Goal: Task Accomplishment & Management: Manage account settings

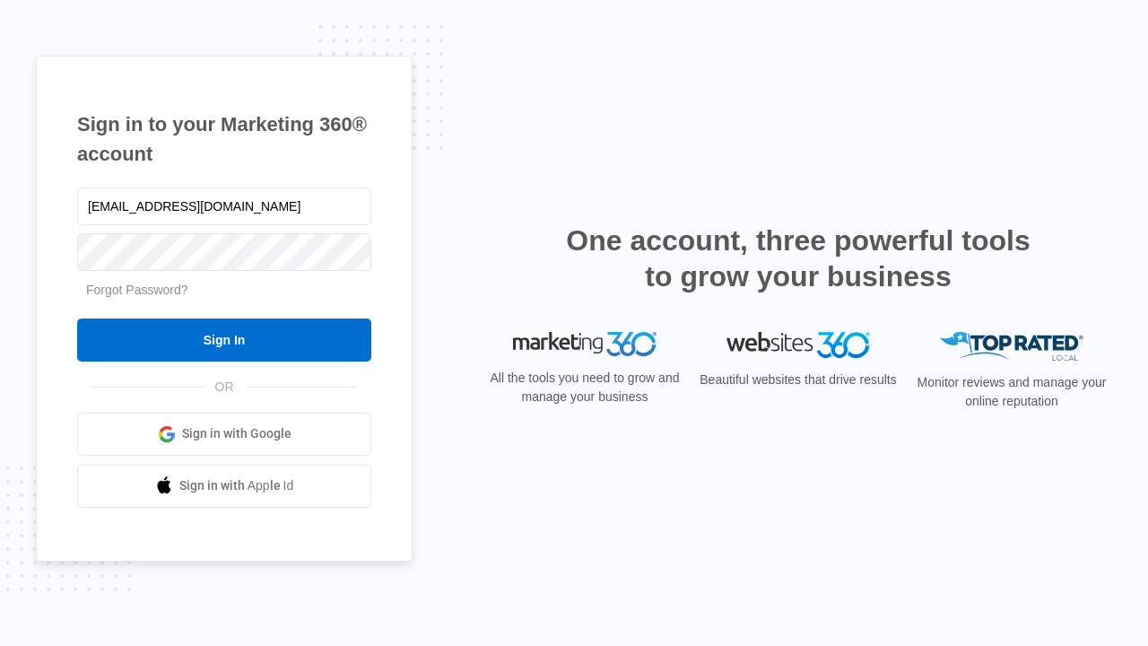
type input "[EMAIL_ADDRESS][DOMAIN_NAME]"
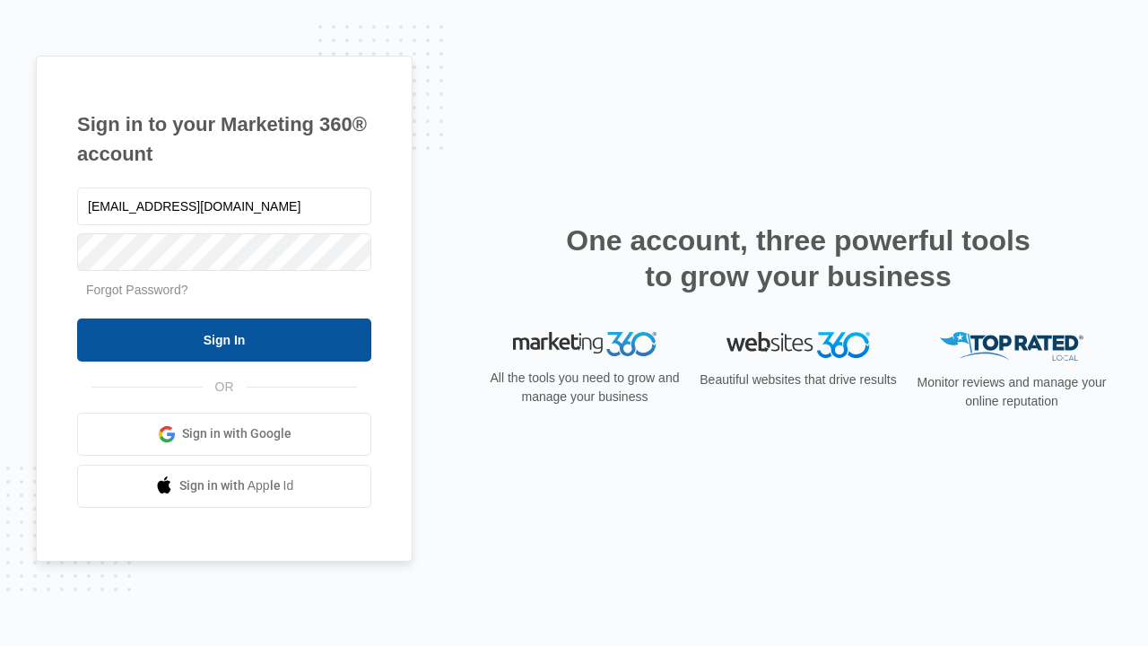
click at [224, 339] on input "Sign In" at bounding box center [224, 339] width 294 height 43
